Goal: Task Accomplishment & Management: Use online tool/utility

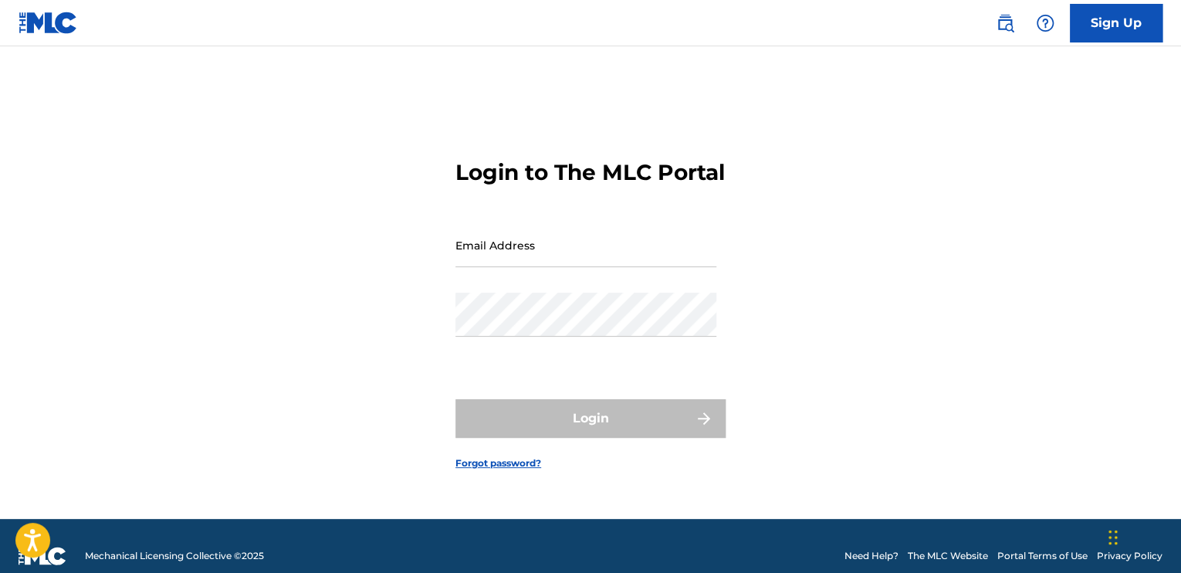
click at [669, 263] on input "Email Address" at bounding box center [585, 245] width 261 height 44
type input "[EMAIL_ADDRESS][DOMAIN_NAME]"
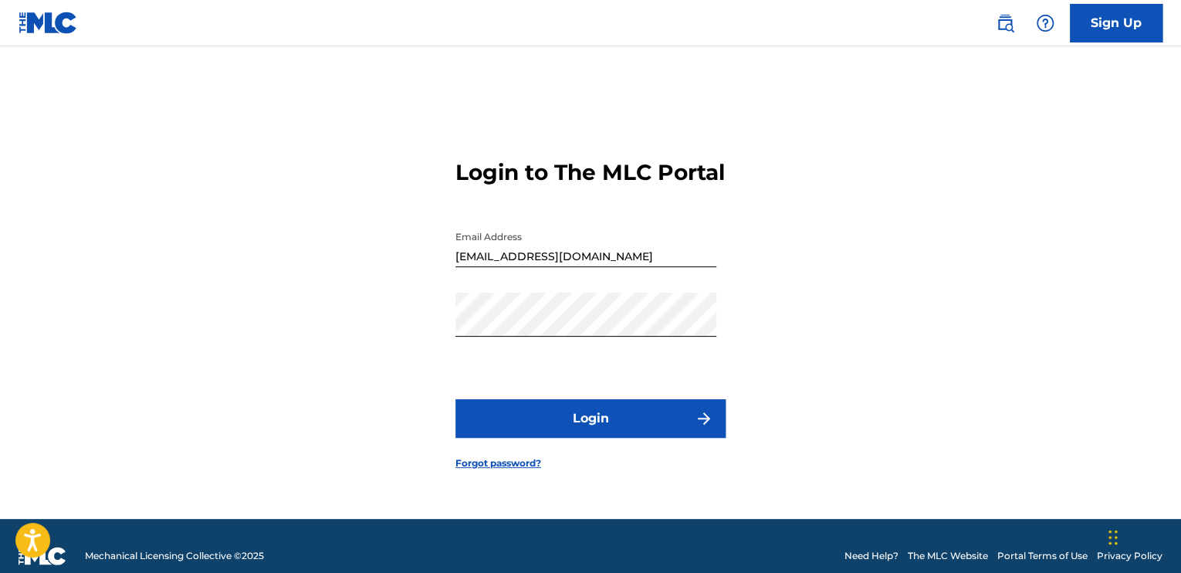
click at [605, 414] on button "Login" at bounding box center [590, 418] width 270 height 39
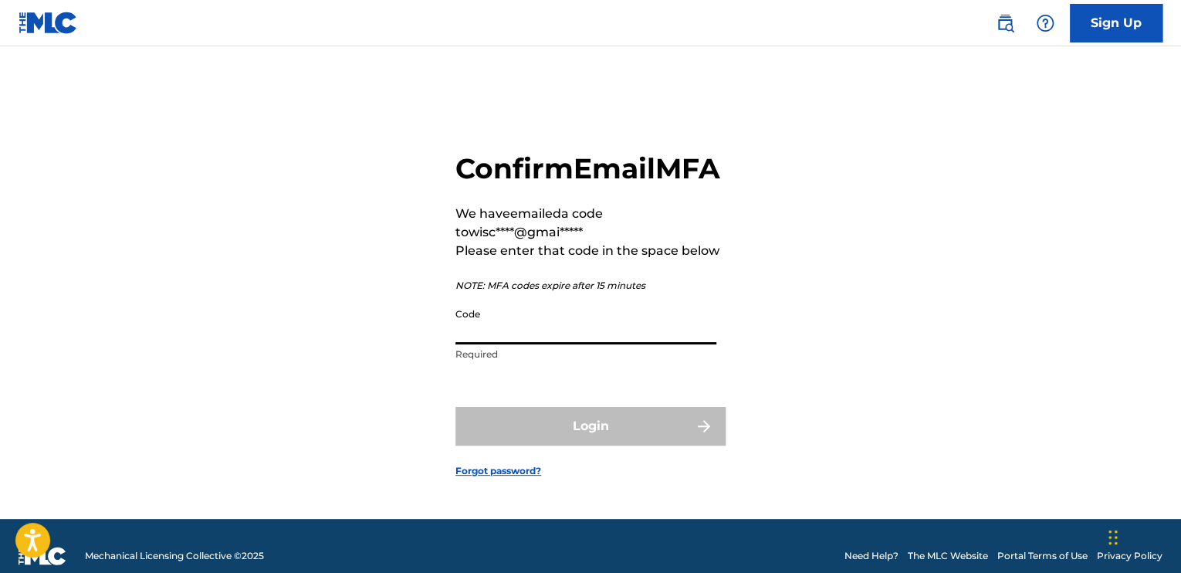
click at [607, 344] on input "Code" at bounding box center [585, 322] width 261 height 44
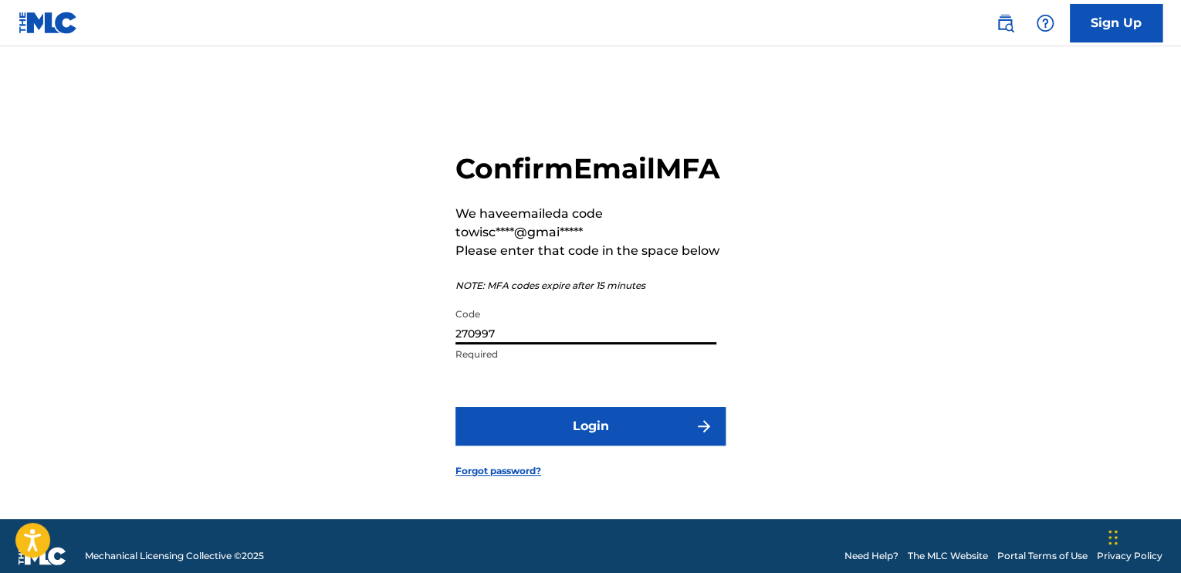
type input "270997"
click at [455, 407] on button "Login" at bounding box center [590, 426] width 270 height 39
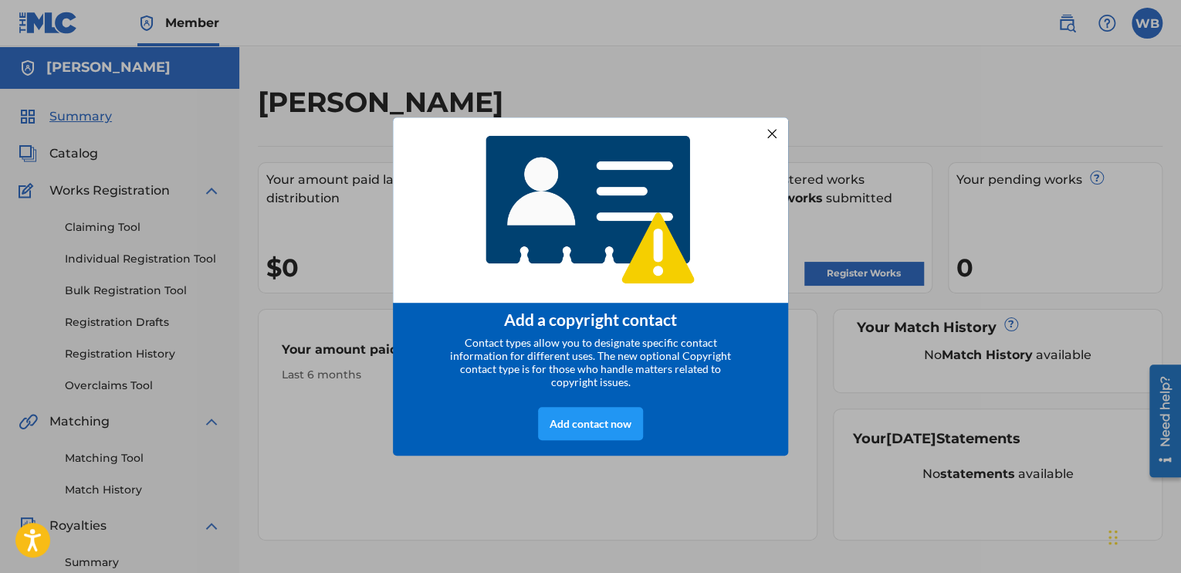
click at [770, 135] on div at bounding box center [772, 134] width 20 height 20
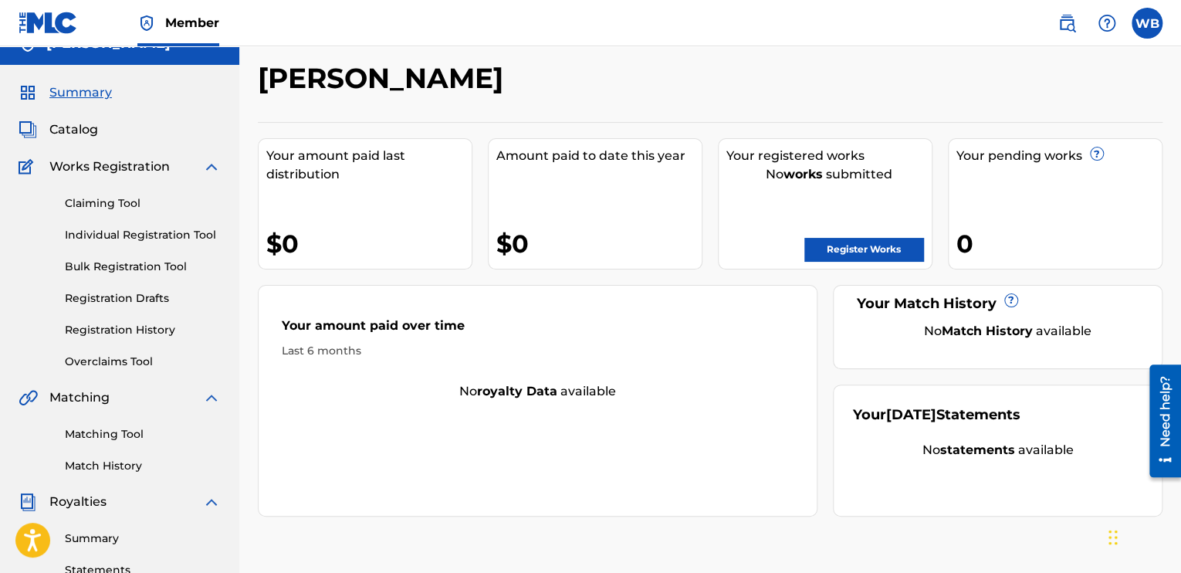
scroll to position [25, 0]
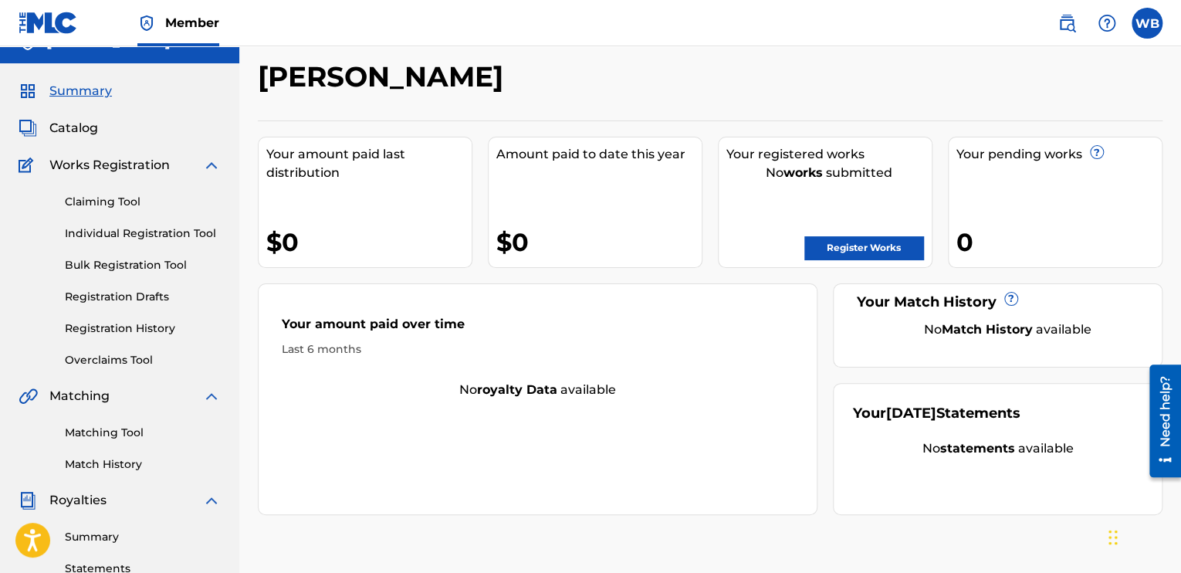
click at [897, 238] on link "Register Works" at bounding box center [863, 247] width 119 height 23
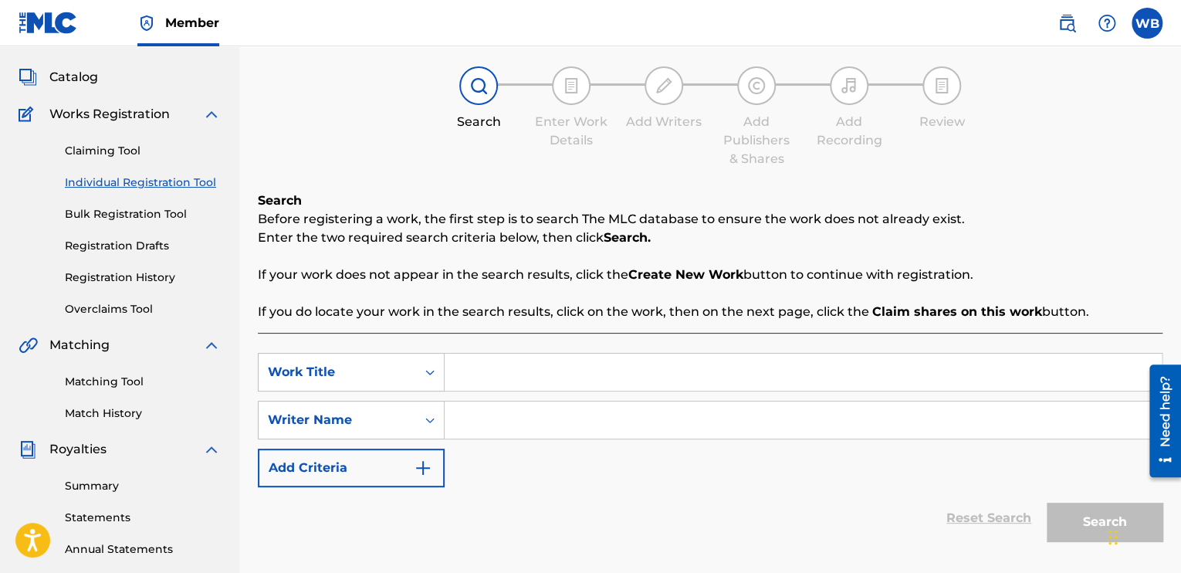
scroll to position [77, 0]
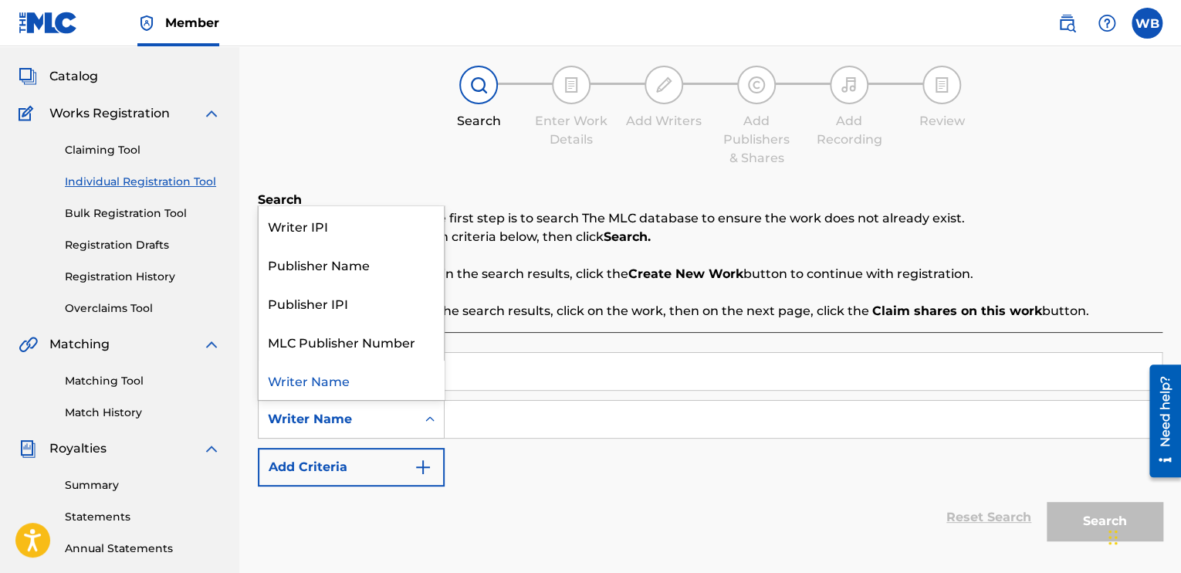
click at [405, 422] on div "Writer Name" at bounding box center [337, 419] width 139 height 19
click at [389, 224] on div "Writer IPI" at bounding box center [351, 225] width 185 height 39
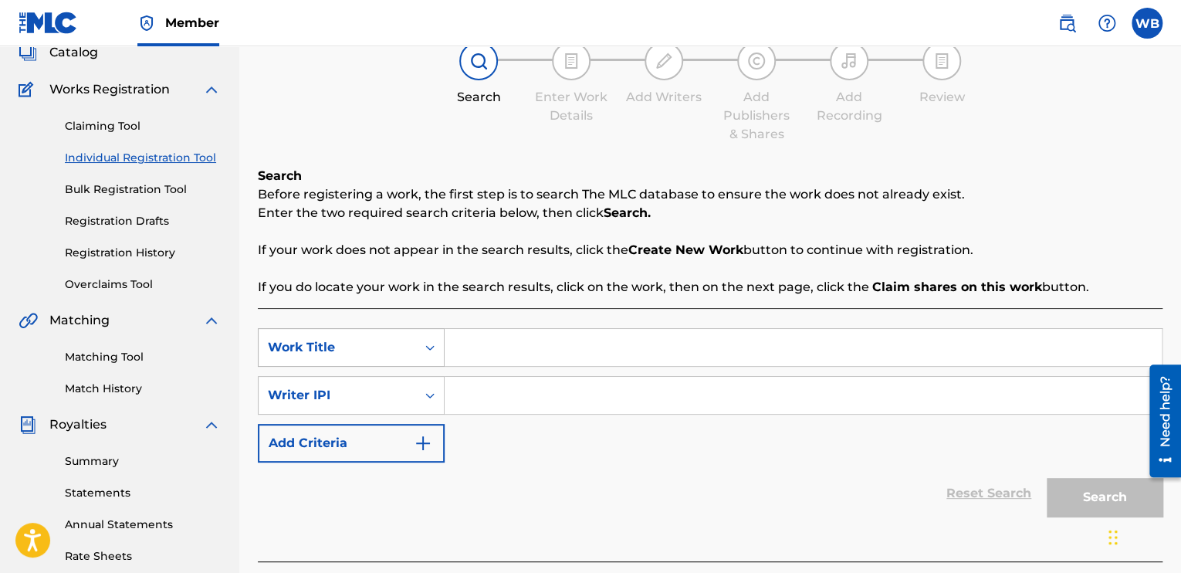
scroll to position [103, 0]
click at [428, 383] on div "Search Form" at bounding box center [430, 394] width 28 height 28
click at [469, 382] on input "Search Form" at bounding box center [803, 393] width 717 height 37
paste input "01265494821"
type input "01265494821"
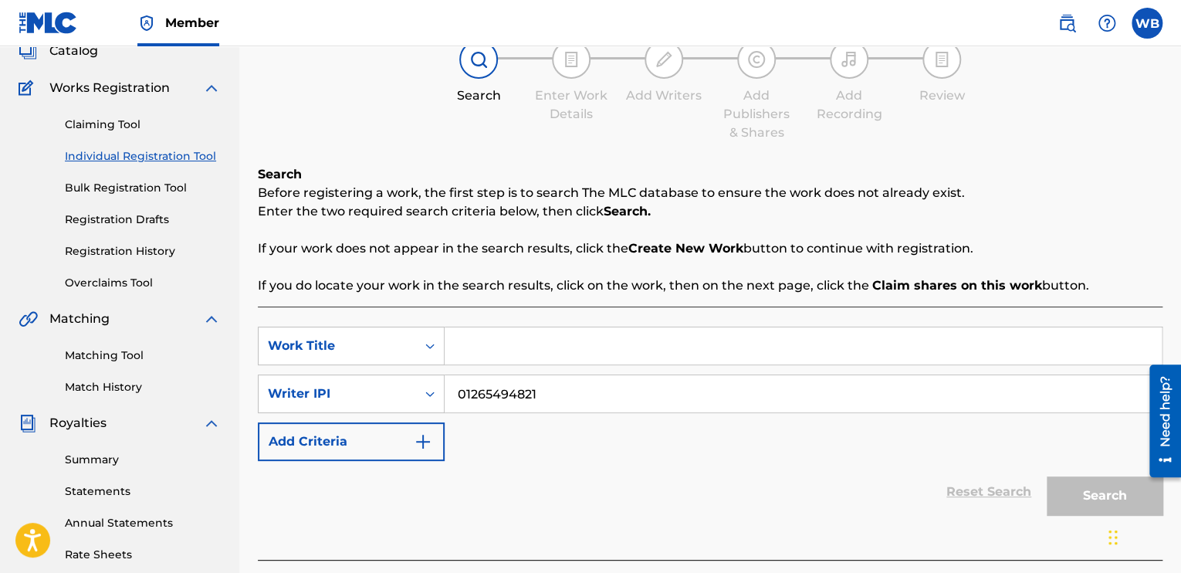
click at [415, 441] on img "Search Form" at bounding box center [423, 441] width 19 height 19
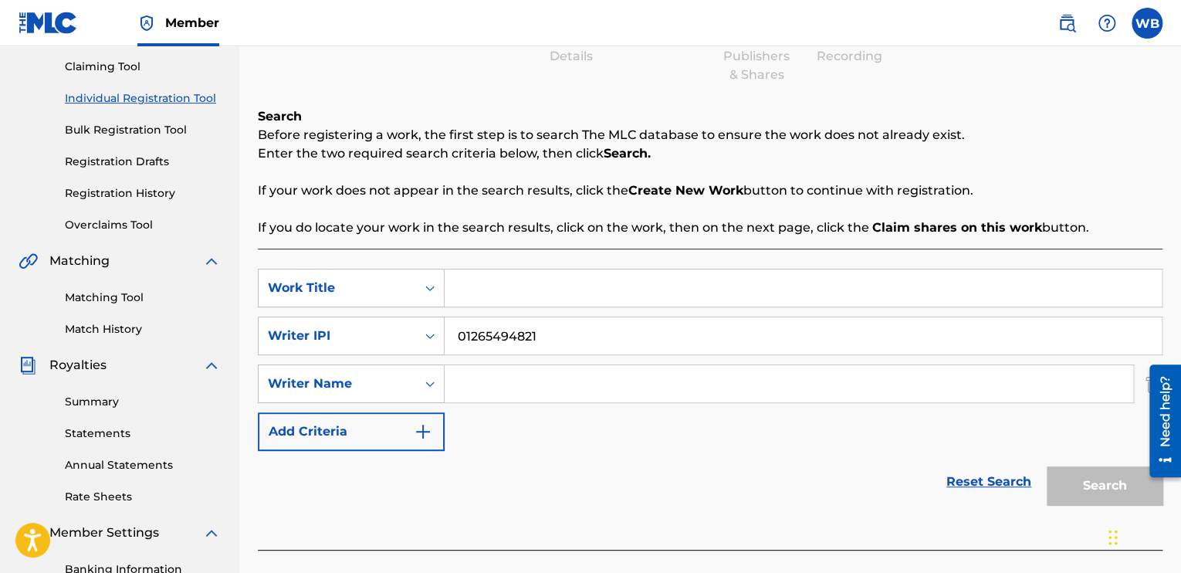
scroll to position [205, 0]
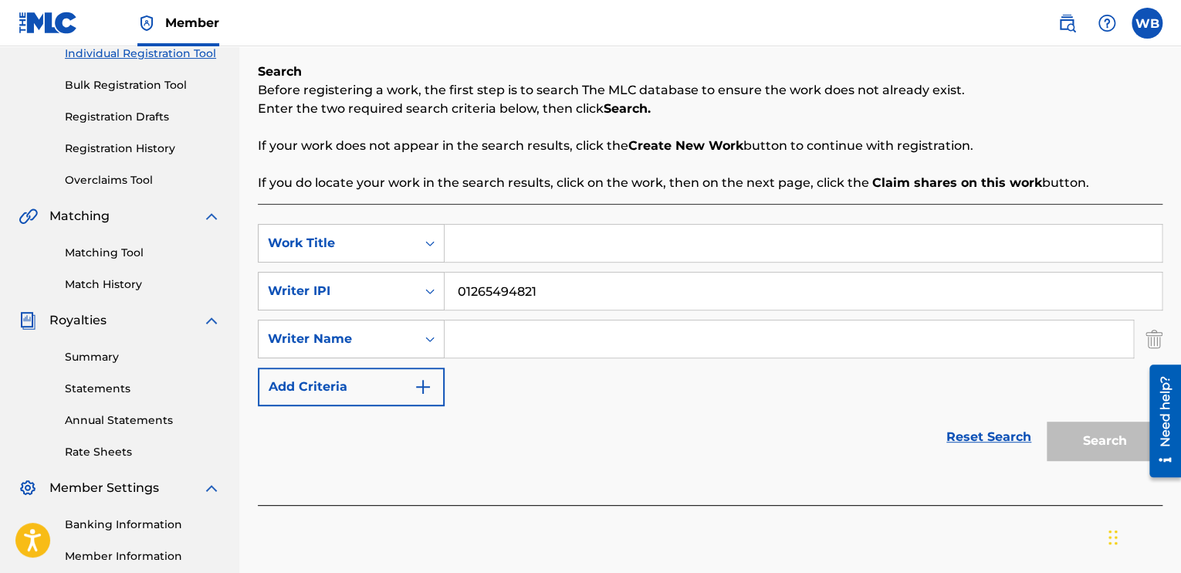
click at [1065, 441] on div "Search" at bounding box center [1101, 437] width 124 height 62
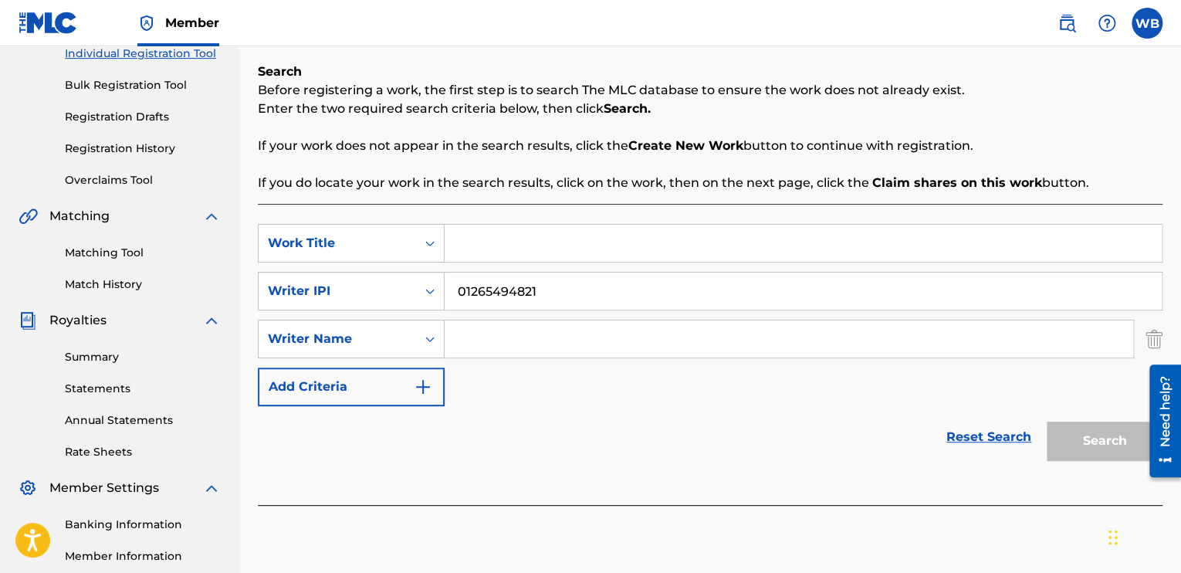
click at [696, 327] on input "Search Form" at bounding box center [789, 338] width 689 height 37
type input "w"
type input "WILL B"
click at [1107, 440] on div "Search" at bounding box center [1101, 437] width 124 height 62
click at [1086, 435] on div "Search" at bounding box center [1101, 437] width 124 height 62
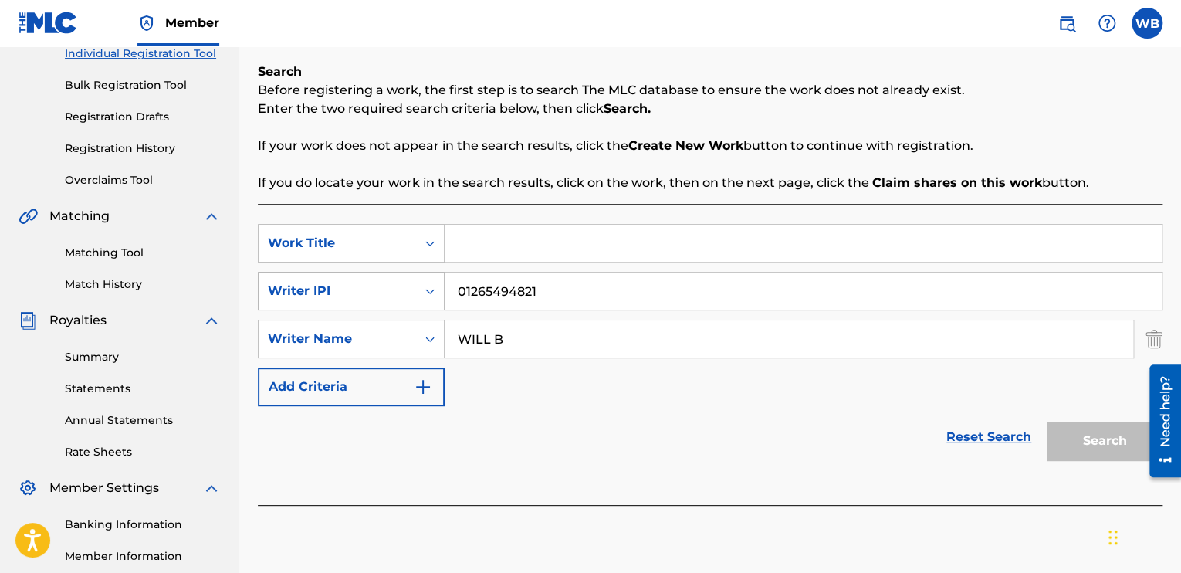
click at [384, 277] on div "Writer IPI" at bounding box center [337, 290] width 157 height 29
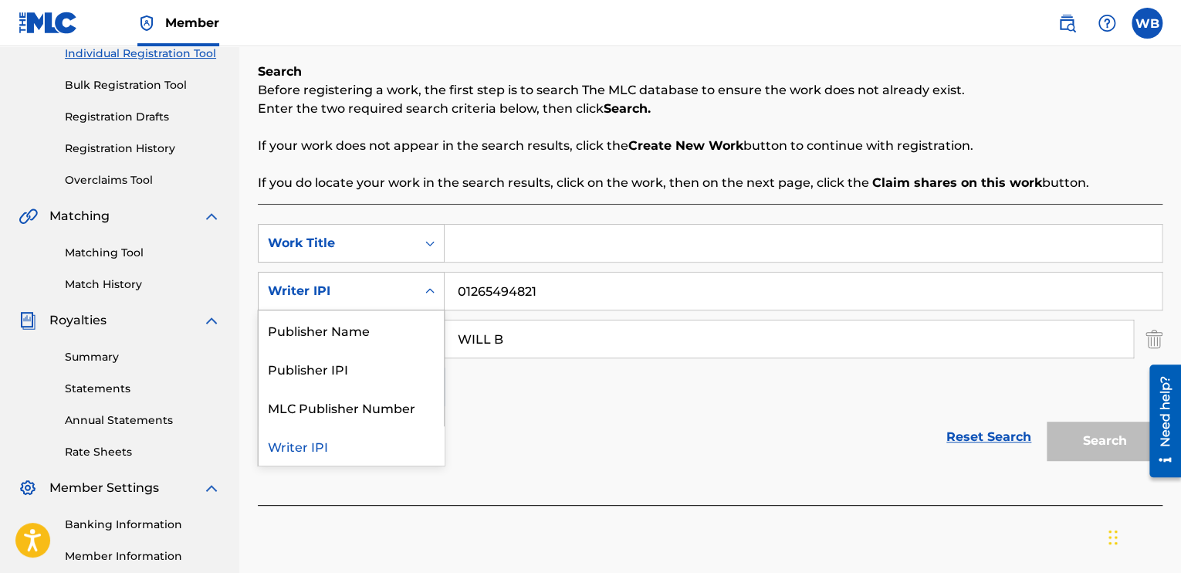
click at [383, 446] on div "Writer IPI" at bounding box center [351, 445] width 185 height 39
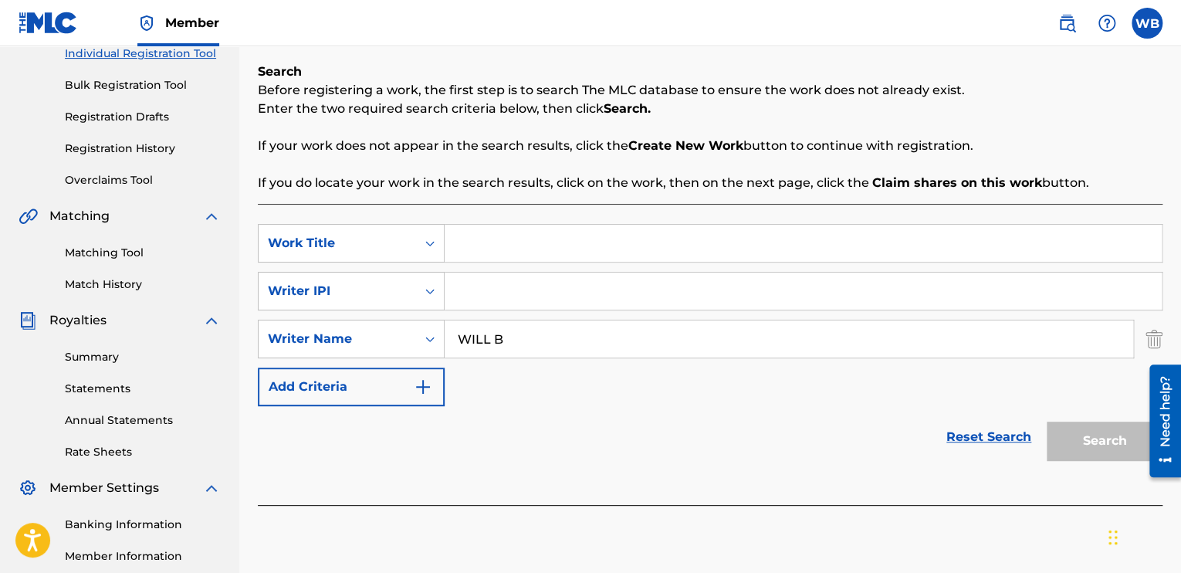
click at [432, 384] on img "Search Form" at bounding box center [423, 387] width 19 height 19
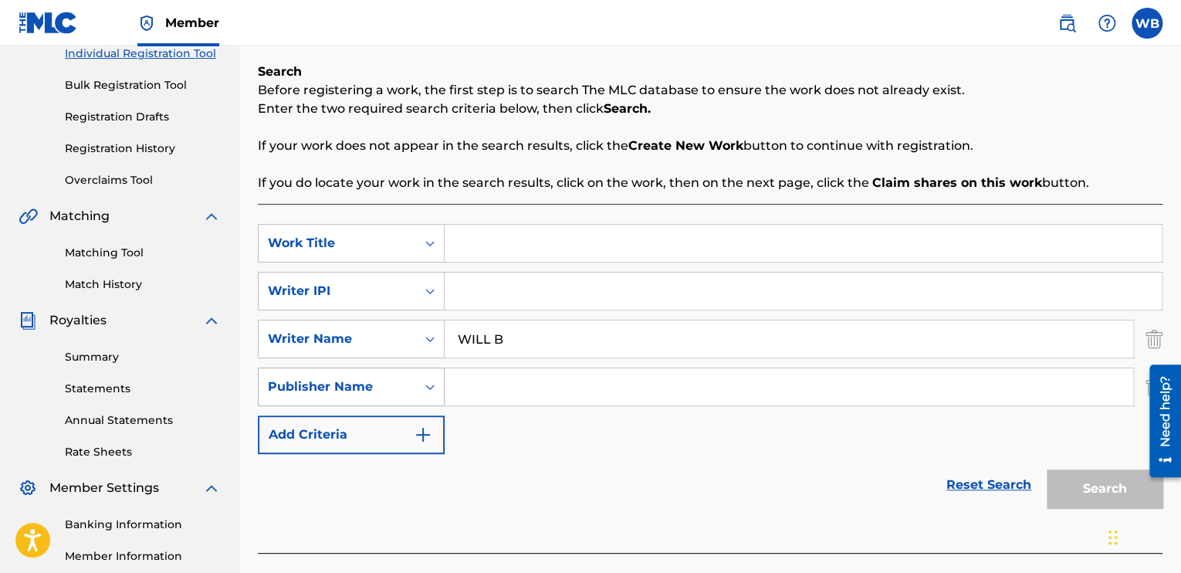
click at [429, 388] on icon "Search Form" at bounding box center [429, 386] width 15 height 15
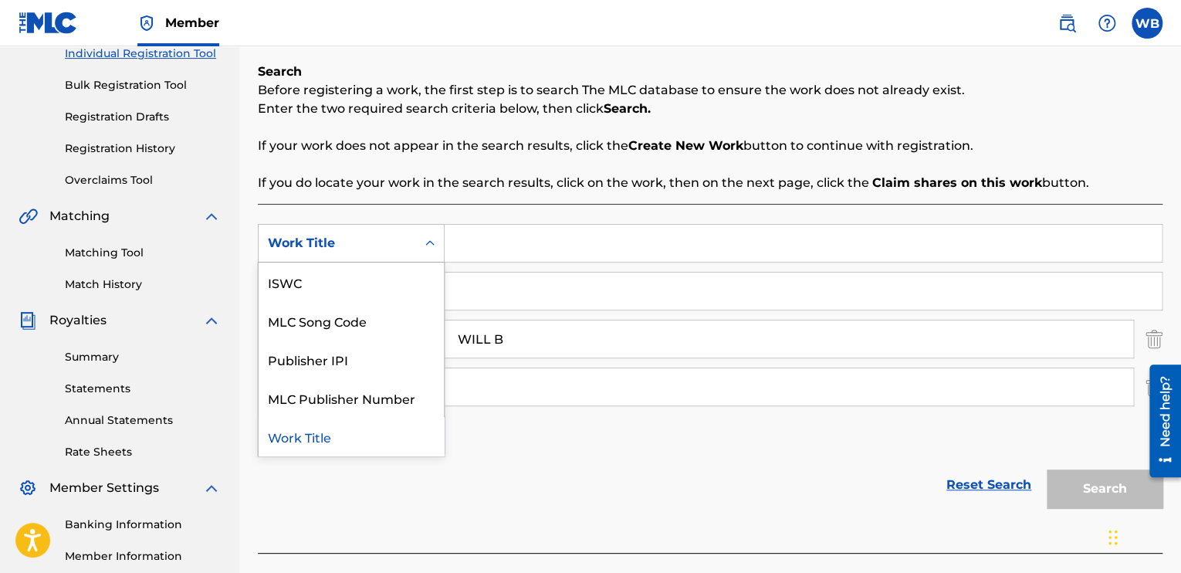
click at [423, 237] on icon "Search Form" at bounding box center [429, 242] width 15 height 15
click at [376, 437] on div "Work Title" at bounding box center [351, 436] width 185 height 39
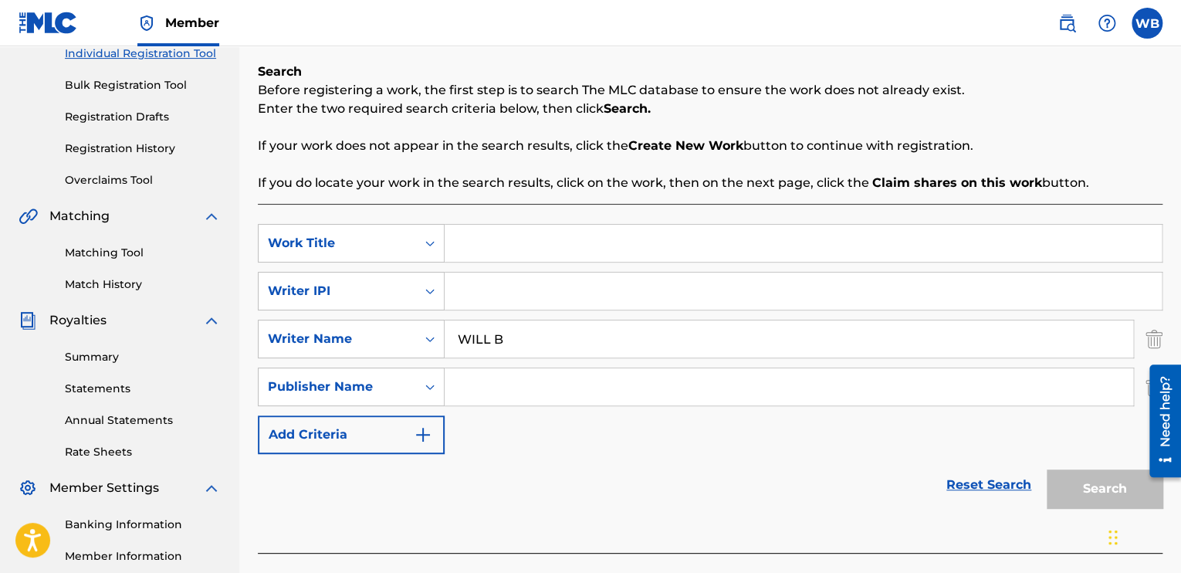
click at [512, 252] on input "Search Form" at bounding box center [803, 243] width 717 height 37
type input "OTG"
click at [1091, 489] on div "Search" at bounding box center [1101, 485] width 124 height 62
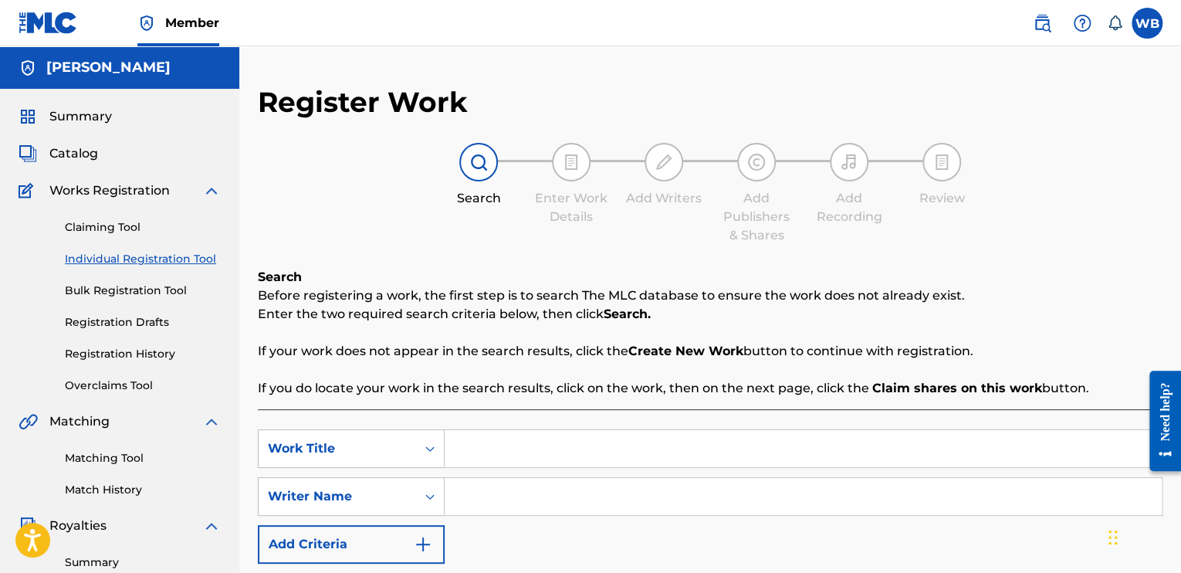
click at [96, 292] on link "Bulk Registration Tool" at bounding box center [143, 291] width 156 height 16
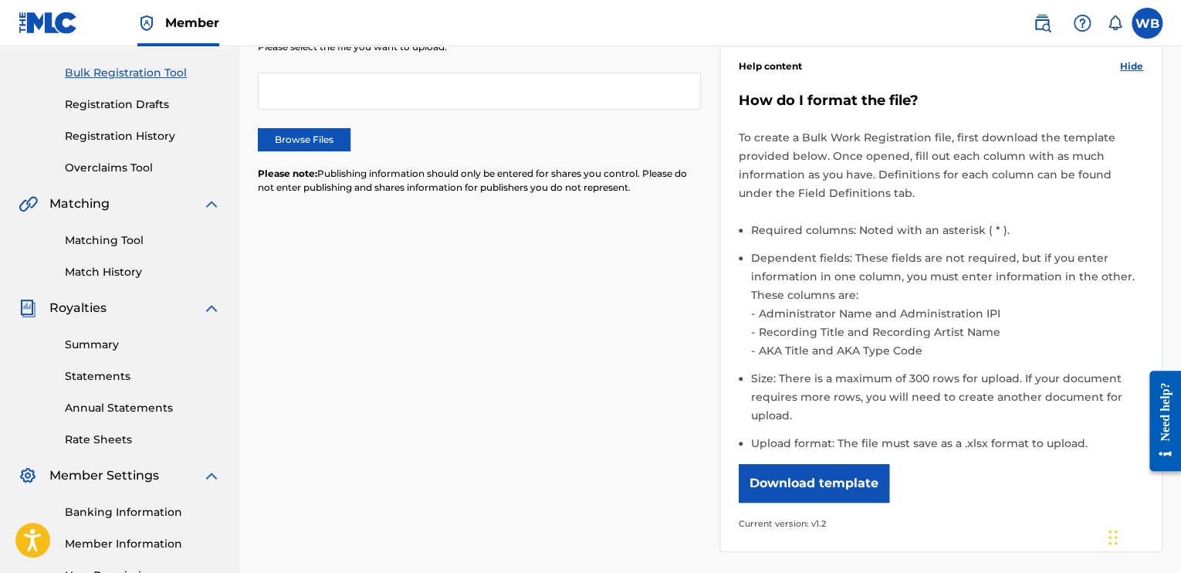
scroll to position [232, 0]
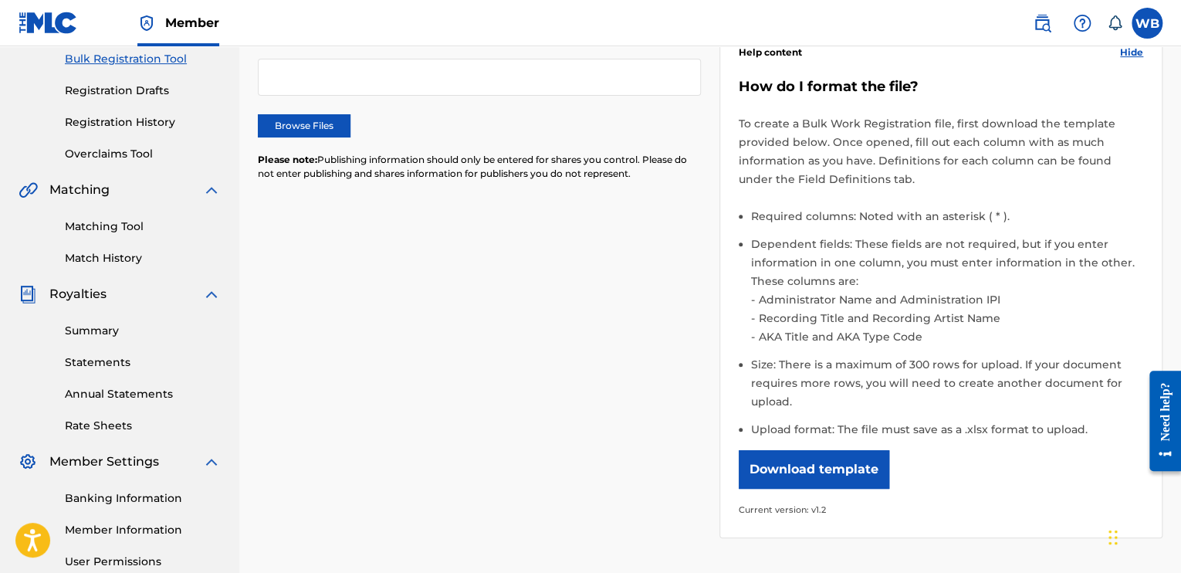
click at [846, 465] on button "Download template" at bounding box center [814, 469] width 151 height 39
click at [157, 228] on link "Matching Tool" at bounding box center [143, 226] width 156 height 16
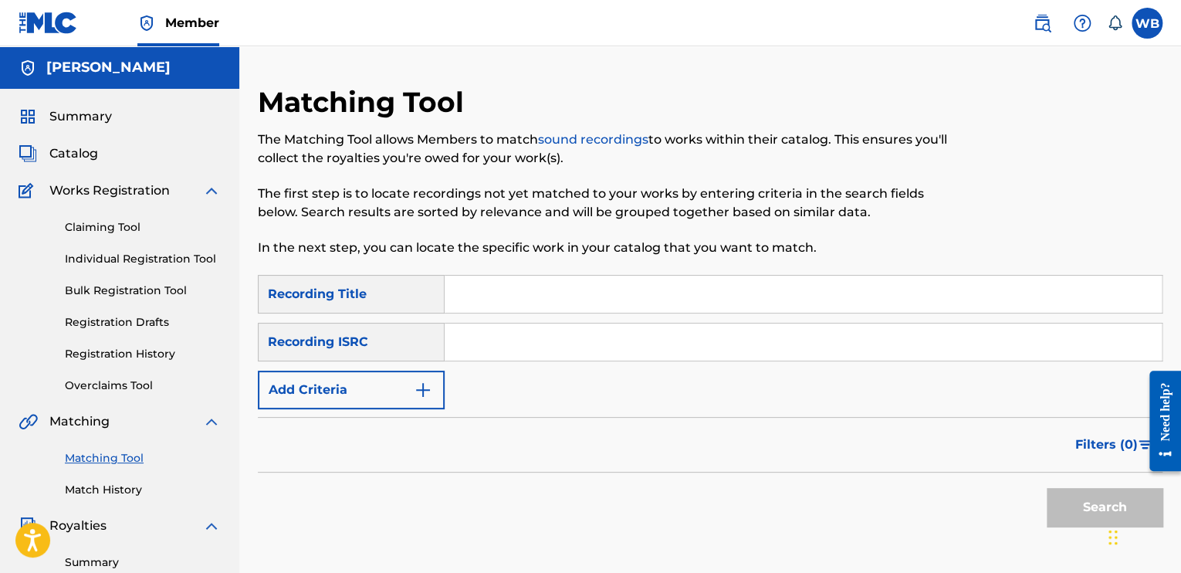
click at [292, 398] on button "Add Criteria" at bounding box center [351, 390] width 187 height 39
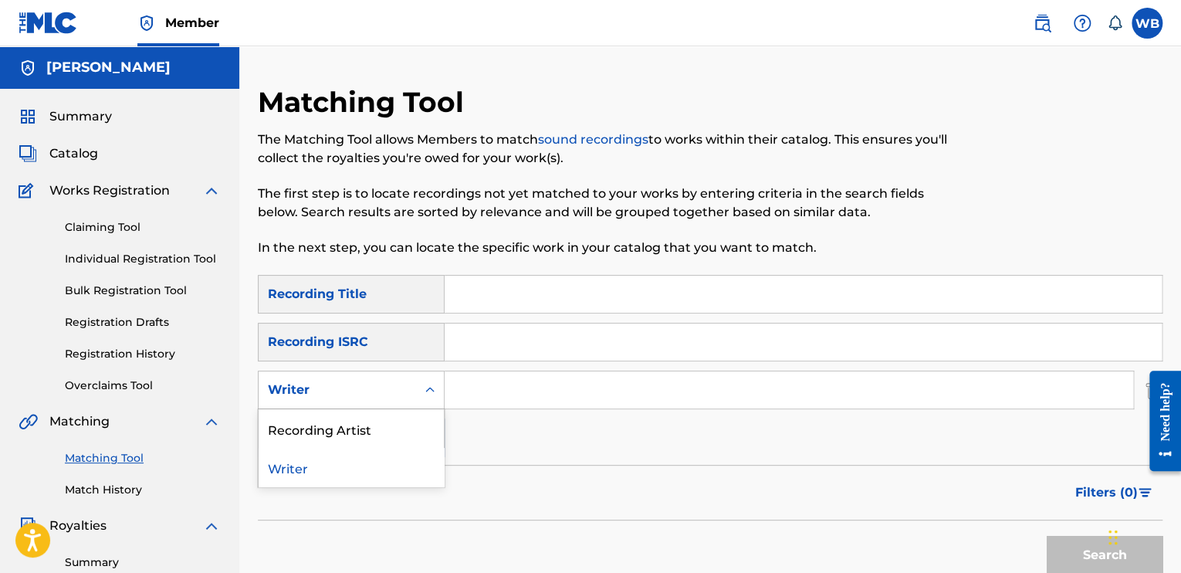
click at [292, 398] on div "Writer" at bounding box center [337, 390] width 139 height 19
click at [289, 430] on div "Recording Artist" at bounding box center [351, 428] width 185 height 39
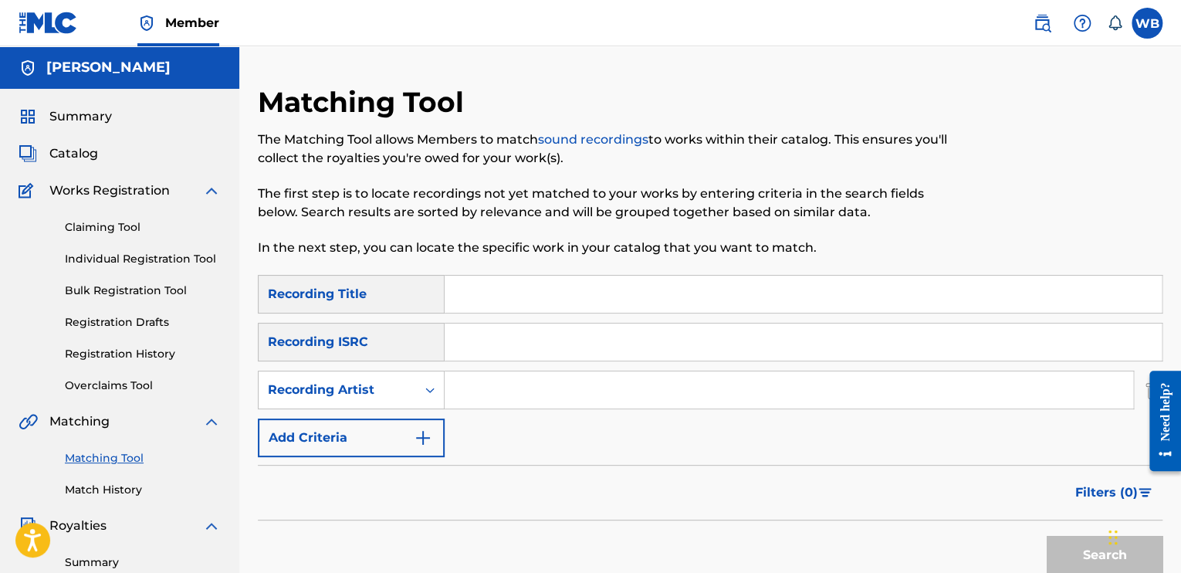
click at [500, 392] on input "Search Form" at bounding box center [789, 389] width 689 height 37
click at [1047, 536] on button "Search" at bounding box center [1105, 555] width 116 height 39
drag, startPoint x: 796, startPoint y: 503, endPoint x: 818, endPoint y: 503, distance: 22.4
click at [796, 503] on div "Filters ( 0 )" at bounding box center [710, 493] width 905 height 56
click at [1062, 547] on button "Search" at bounding box center [1105, 555] width 116 height 39
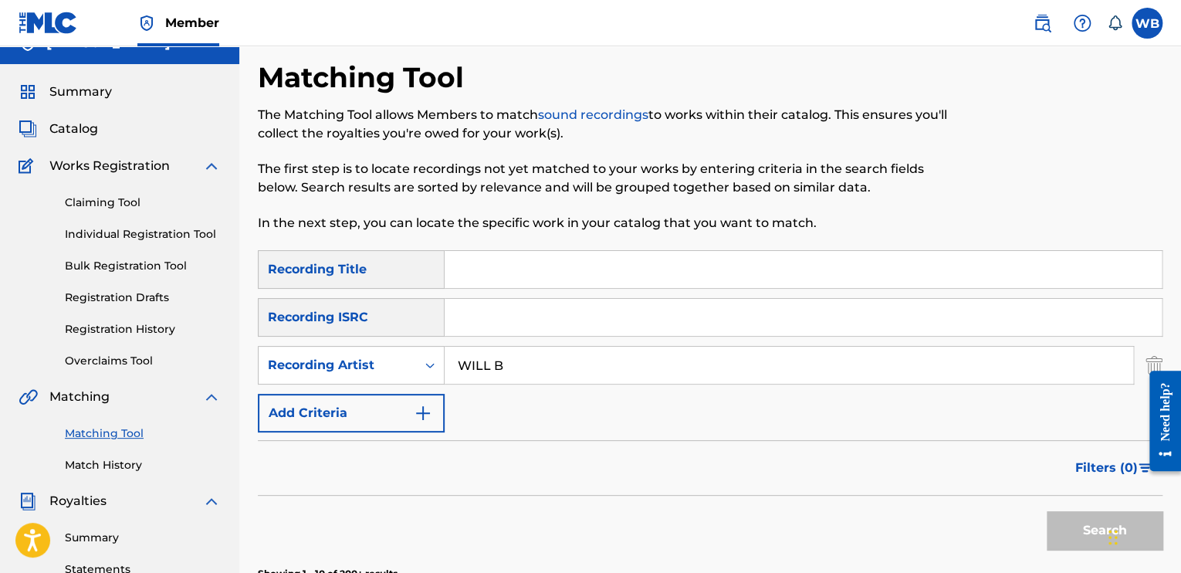
scroll to position [25, 0]
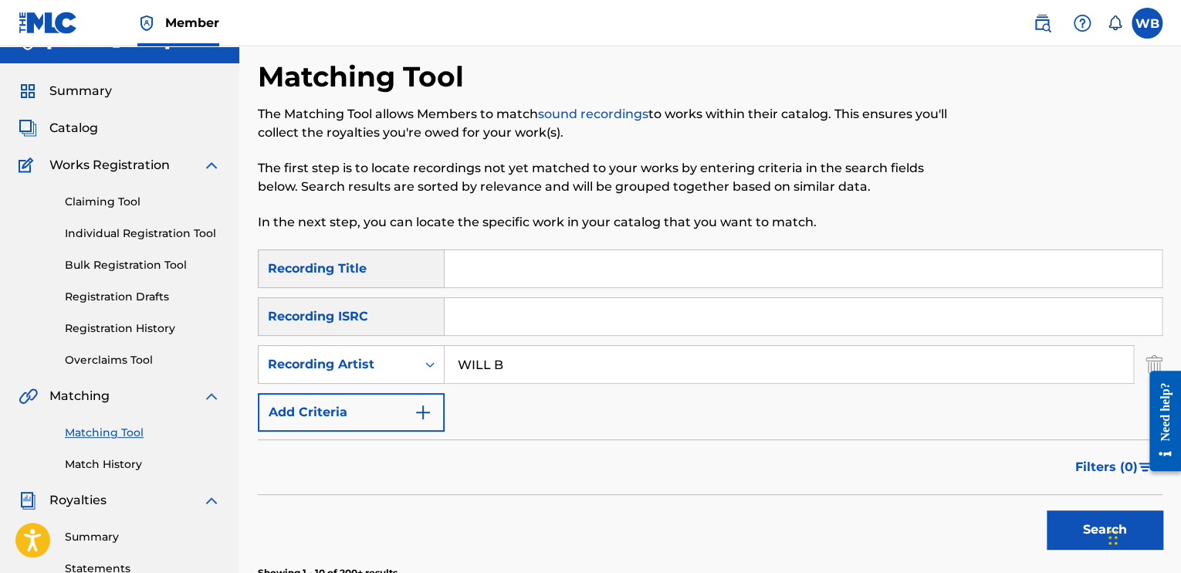
click at [1075, 518] on button "Search" at bounding box center [1105, 529] width 116 height 39
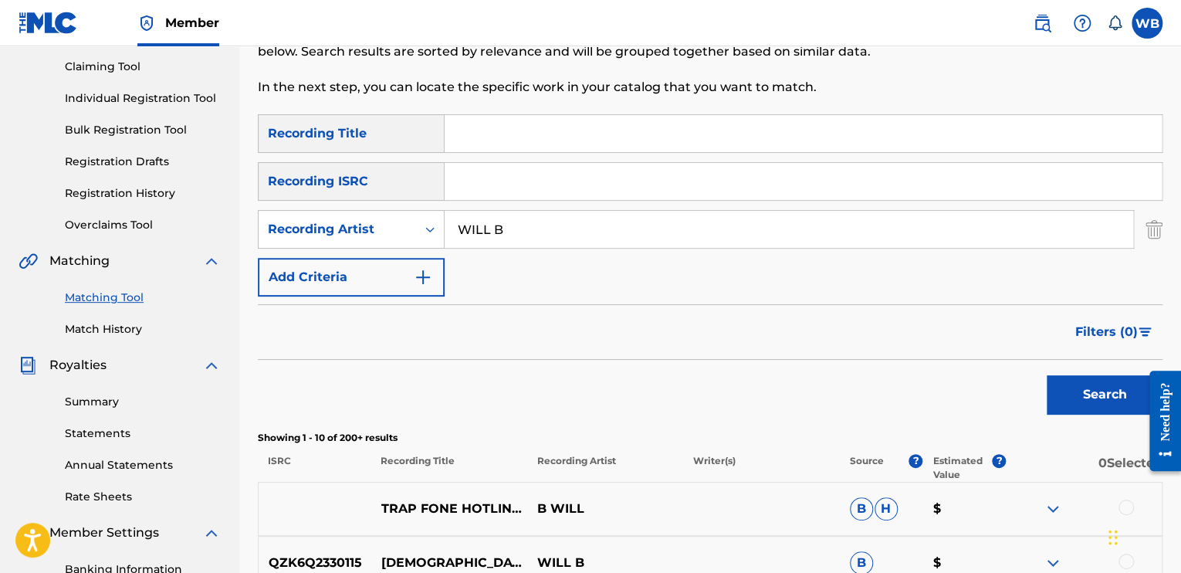
scroll to position [154, 0]
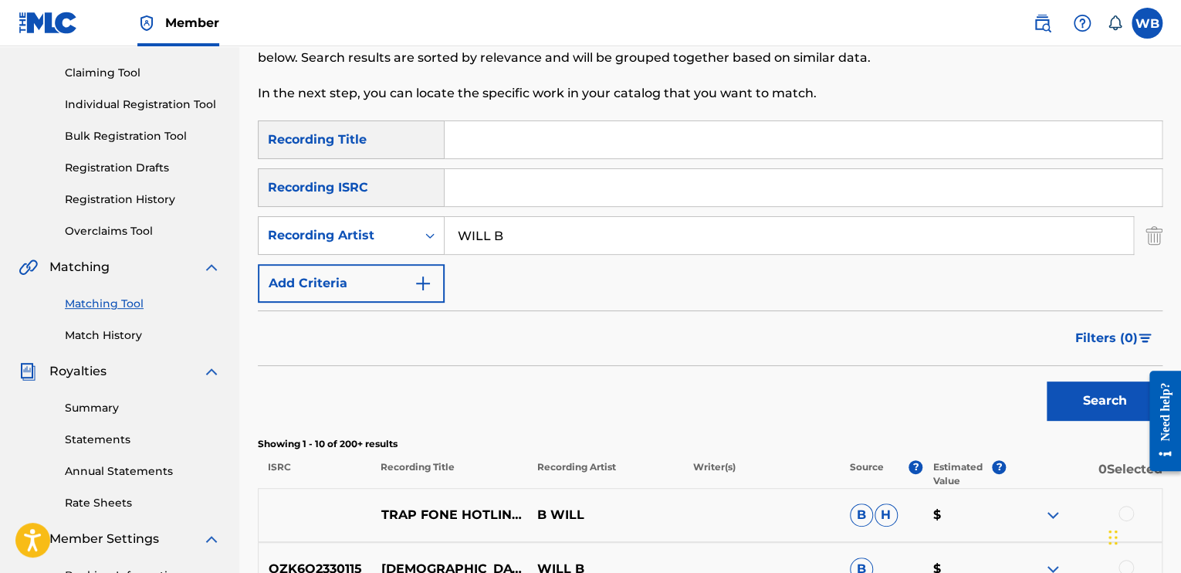
click at [703, 245] on input "WILL B" at bounding box center [789, 235] width 689 height 37
type input "WILLIAM SCOTT-GERARD BARKSDALE"
click at [1130, 407] on button "Search" at bounding box center [1105, 400] width 116 height 39
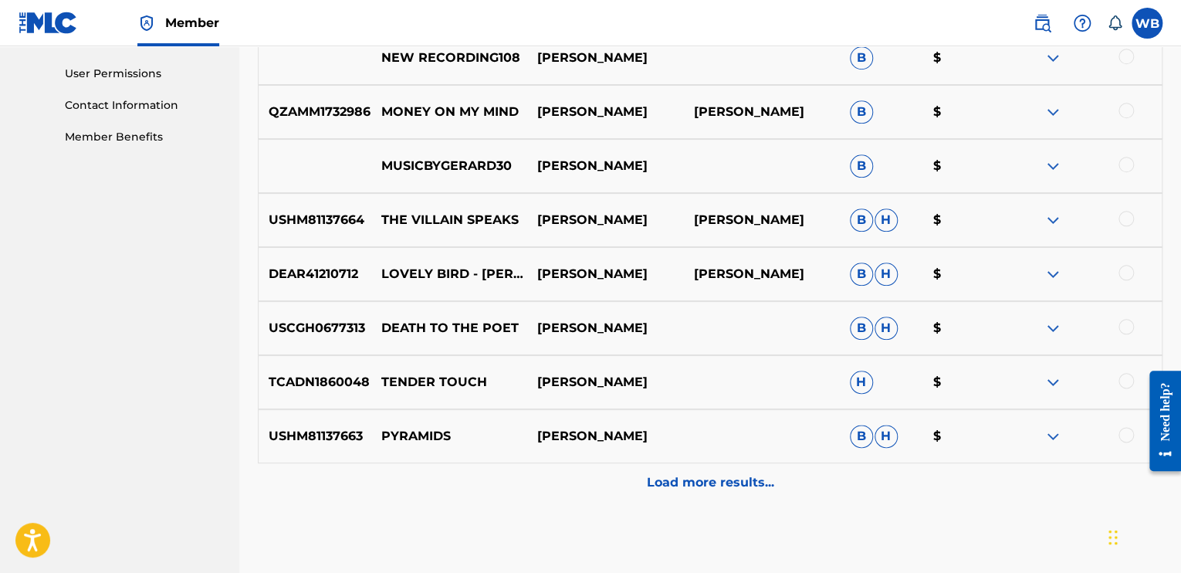
scroll to position [720, 0]
click at [772, 476] on p "Load more results..." at bounding box center [710, 481] width 127 height 19
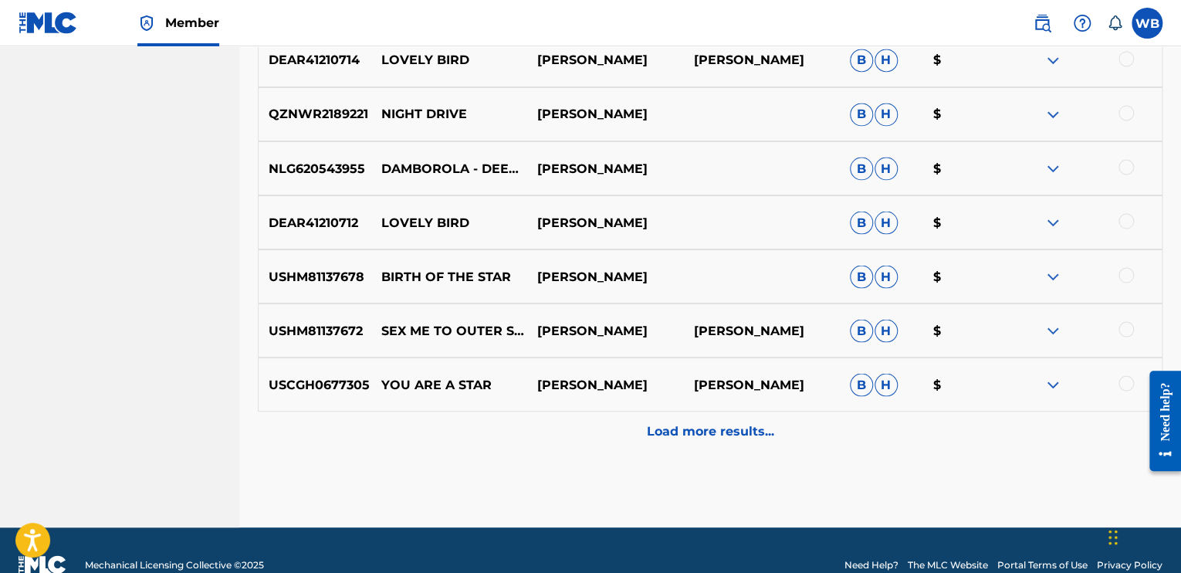
scroll to position [1312, 0]
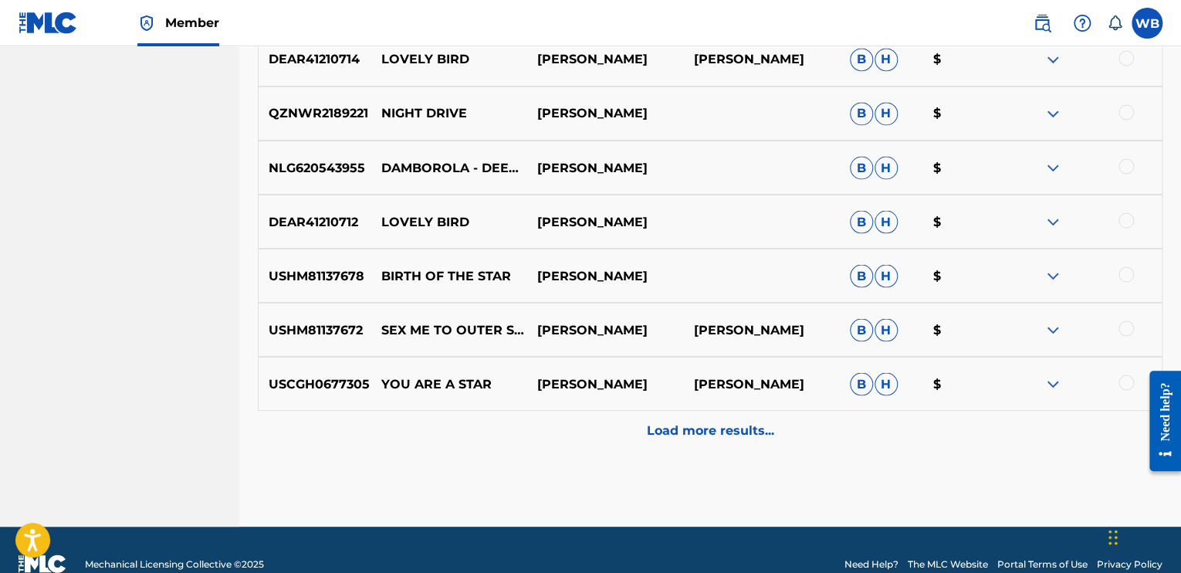
click at [763, 425] on p "Load more results..." at bounding box center [710, 430] width 127 height 19
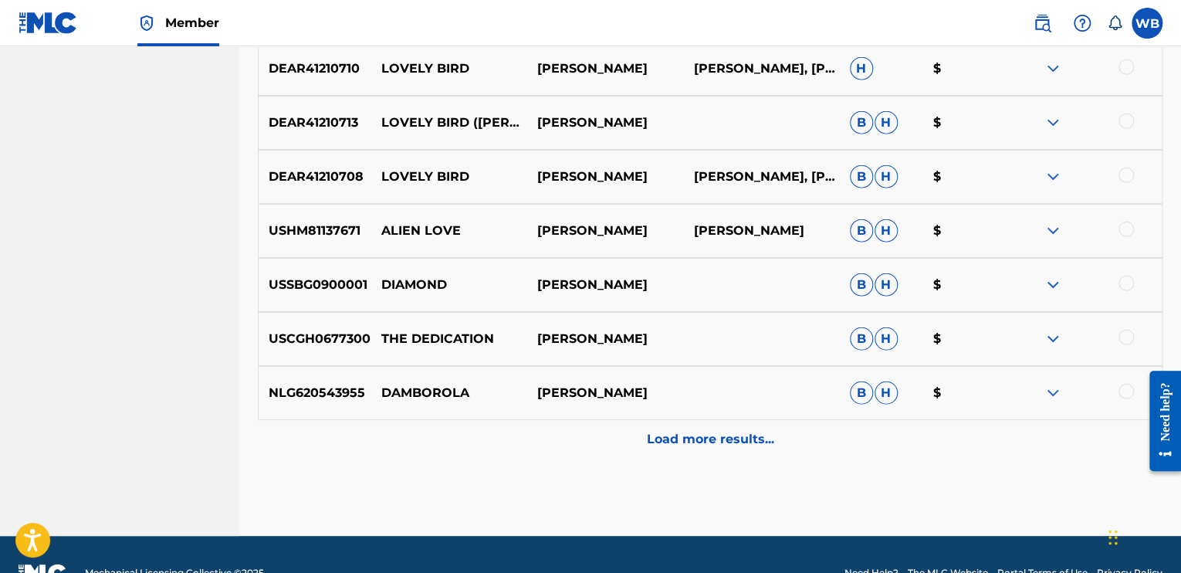
scroll to position [1880, 0]
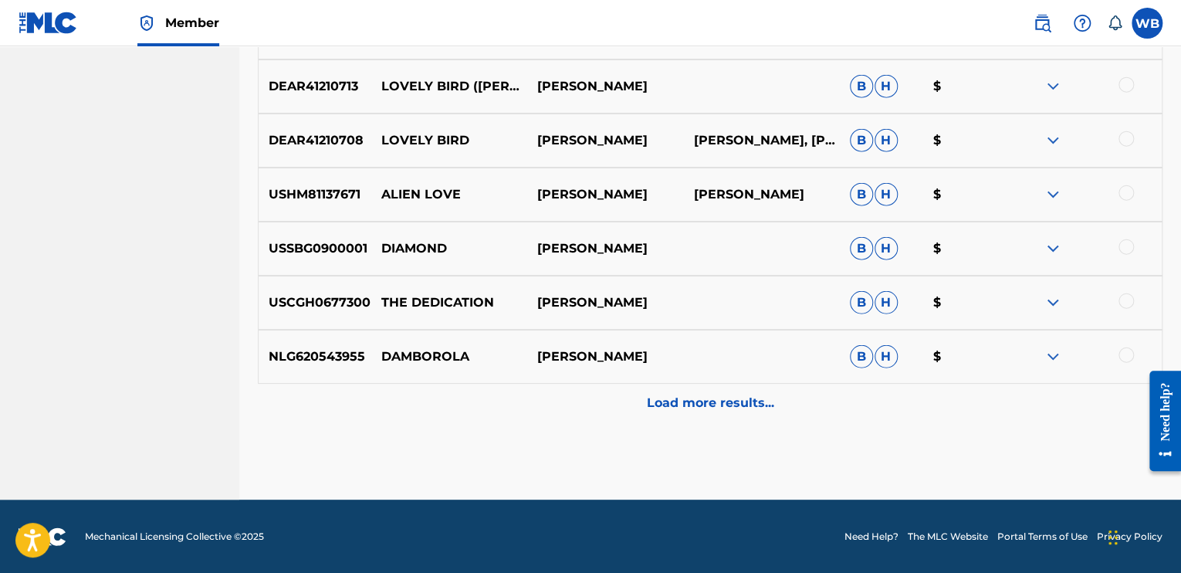
click at [766, 389] on div "Load more results..." at bounding box center [710, 403] width 905 height 39
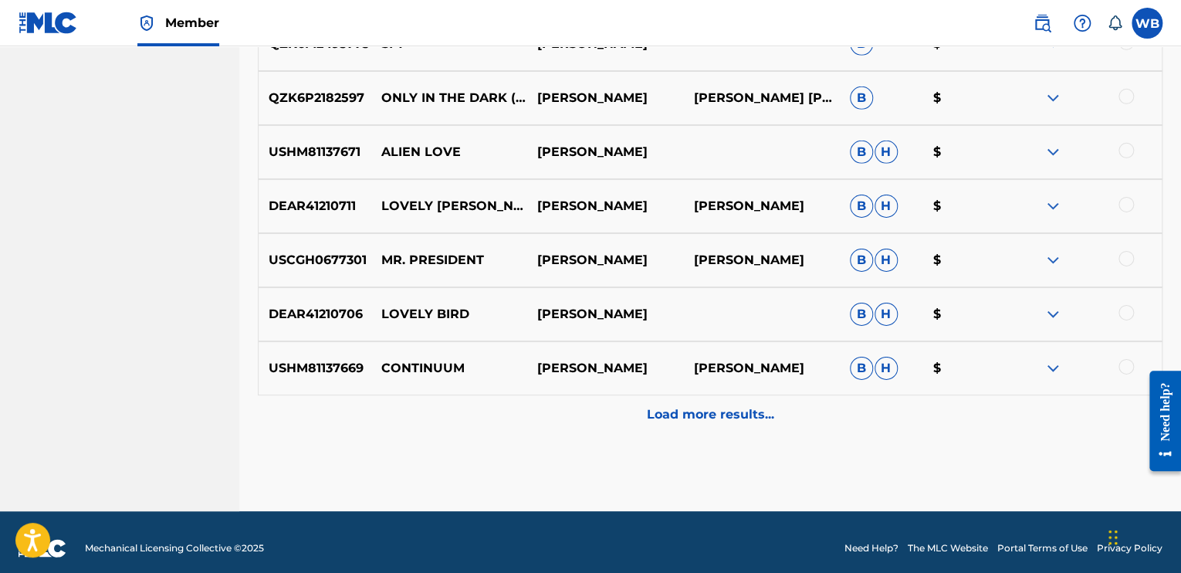
scroll to position [2420, 0]
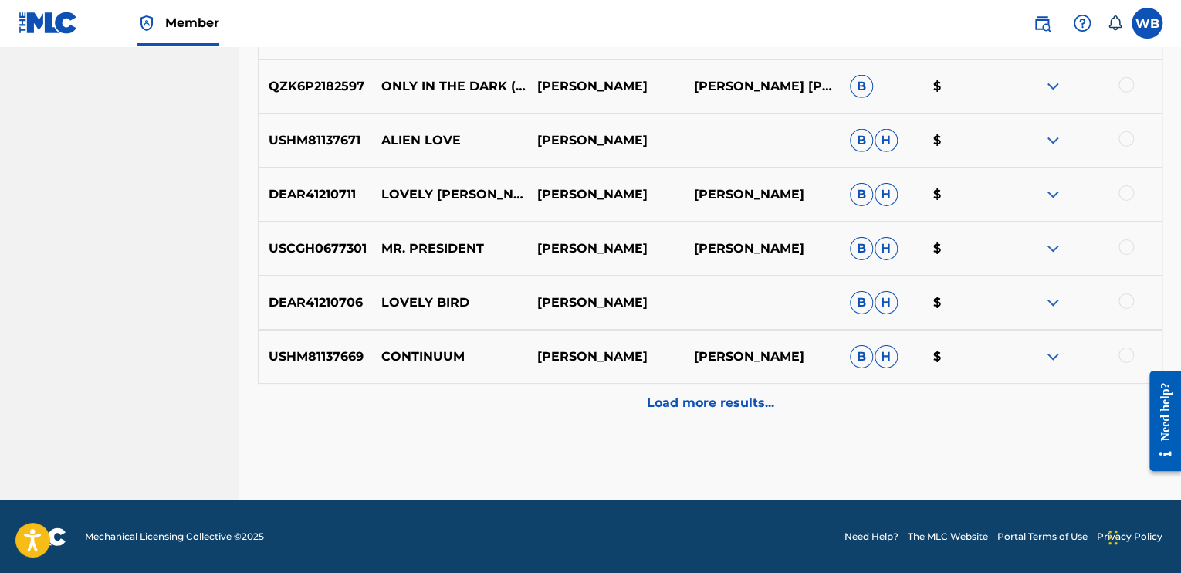
click at [764, 394] on p "Load more results..." at bounding box center [710, 403] width 127 height 19
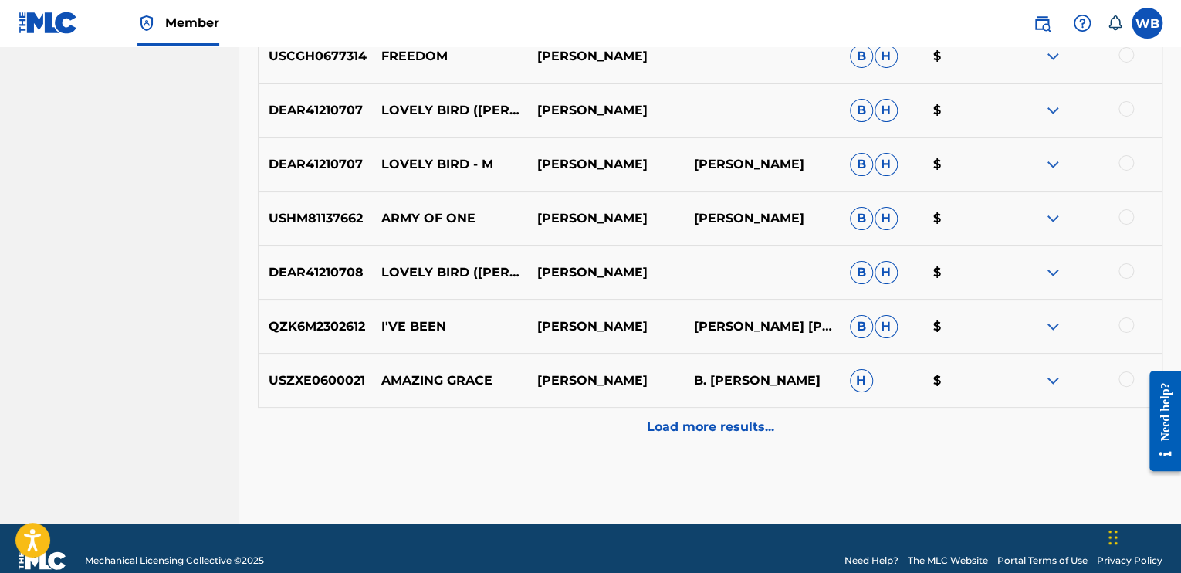
scroll to position [2934, 0]
